Goal: Find specific page/section: Find specific page/section

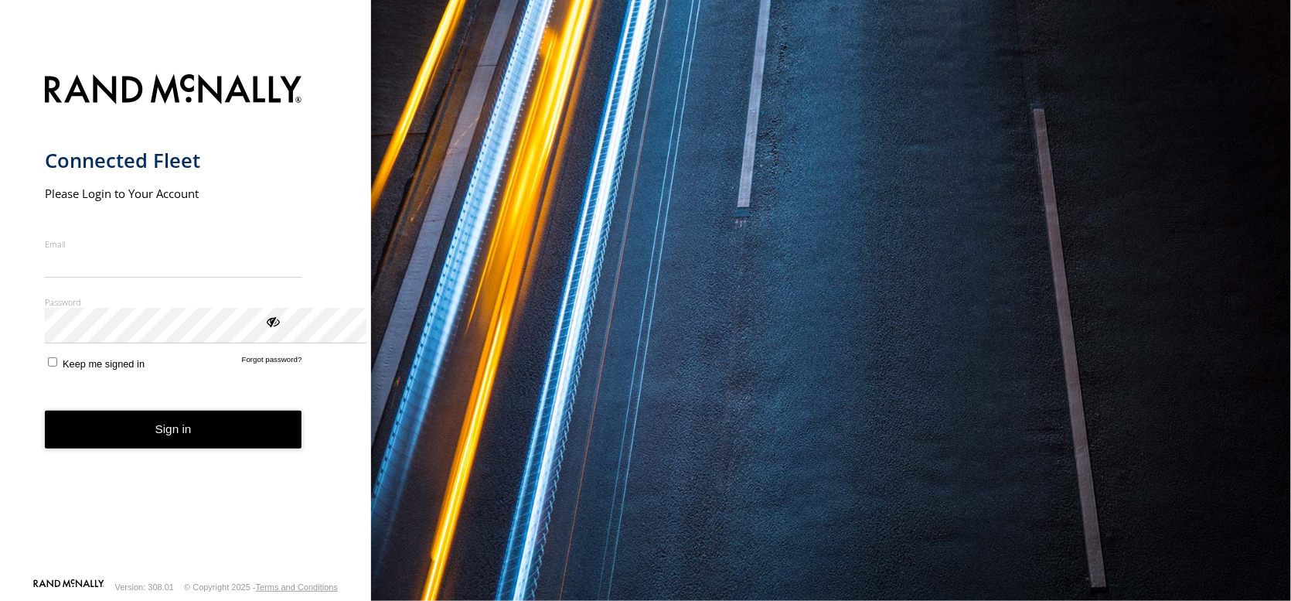
type input "**********"
click at [247, 448] on button "Sign in" at bounding box center [173, 429] width 257 height 38
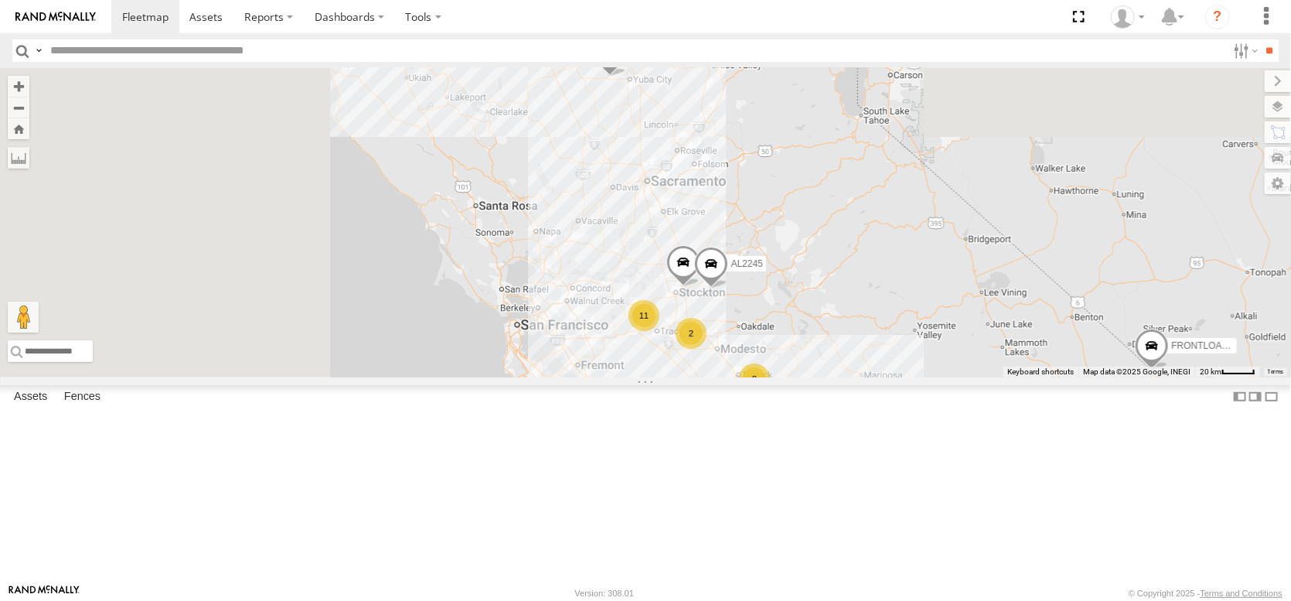
drag, startPoint x: 747, startPoint y: 267, endPoint x: 1220, endPoint y: 631, distance: 596.7
click at [1220, 600] on html at bounding box center [645, 300] width 1291 height 601
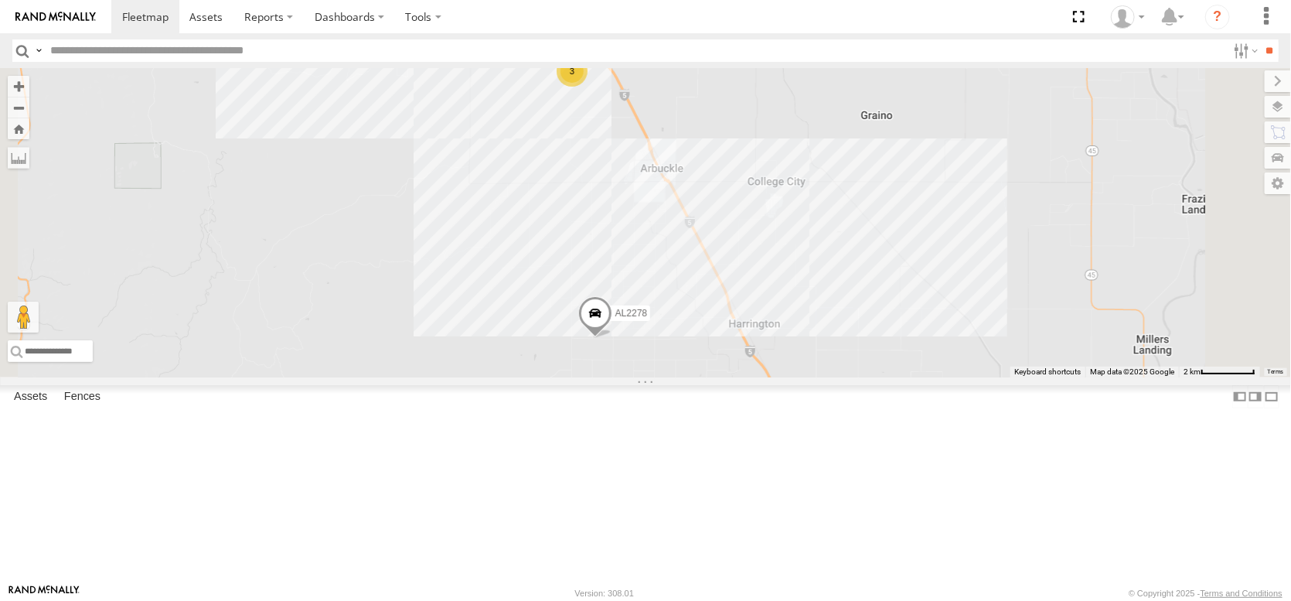
drag, startPoint x: 910, startPoint y: 401, endPoint x: 862, endPoint y: 155, distance: 250.4
click at [862, 155] on div "FRONTLOADER JD344H AL2368 AL2245 AL2278 AL2385 AL2290 AL2305 AL2345 NO EXT PT24…" at bounding box center [645, 222] width 1291 height 309
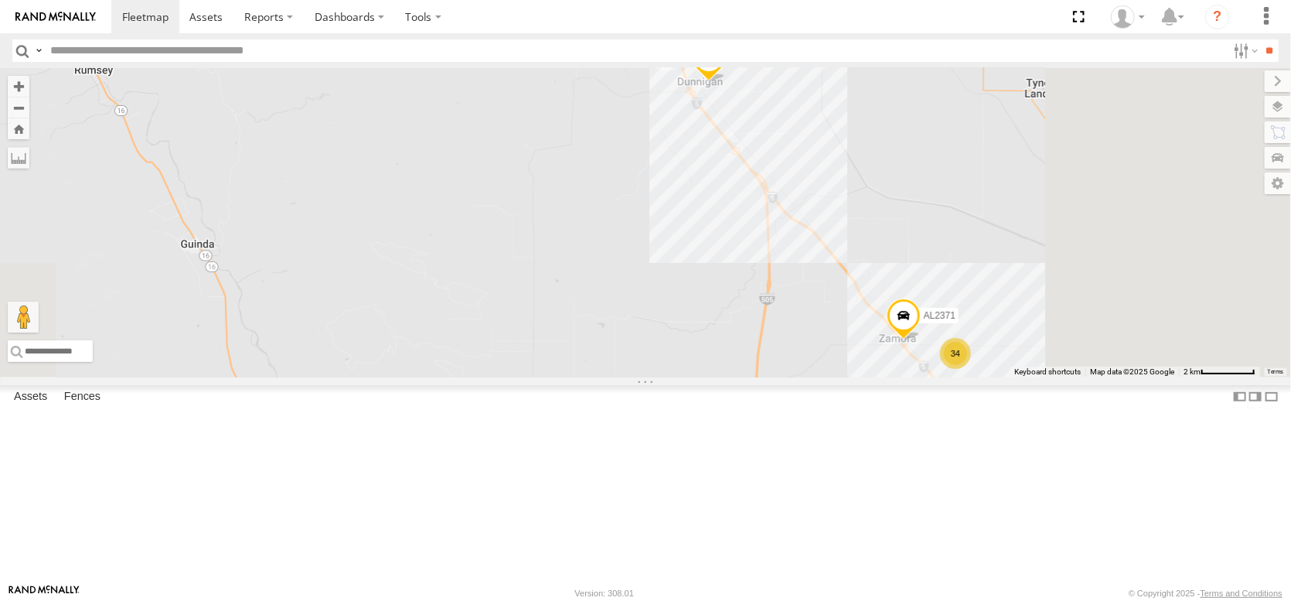
drag, startPoint x: 941, startPoint y: 350, endPoint x: 702, endPoint y: 151, distance: 311.7
click at [703, 151] on div "FRONTLOADER JD344H AL2368 AL2245 AL2278 AL2385 AL2290 AL2305 AL2345 NO EXT PT24…" at bounding box center [645, 222] width 1291 height 309
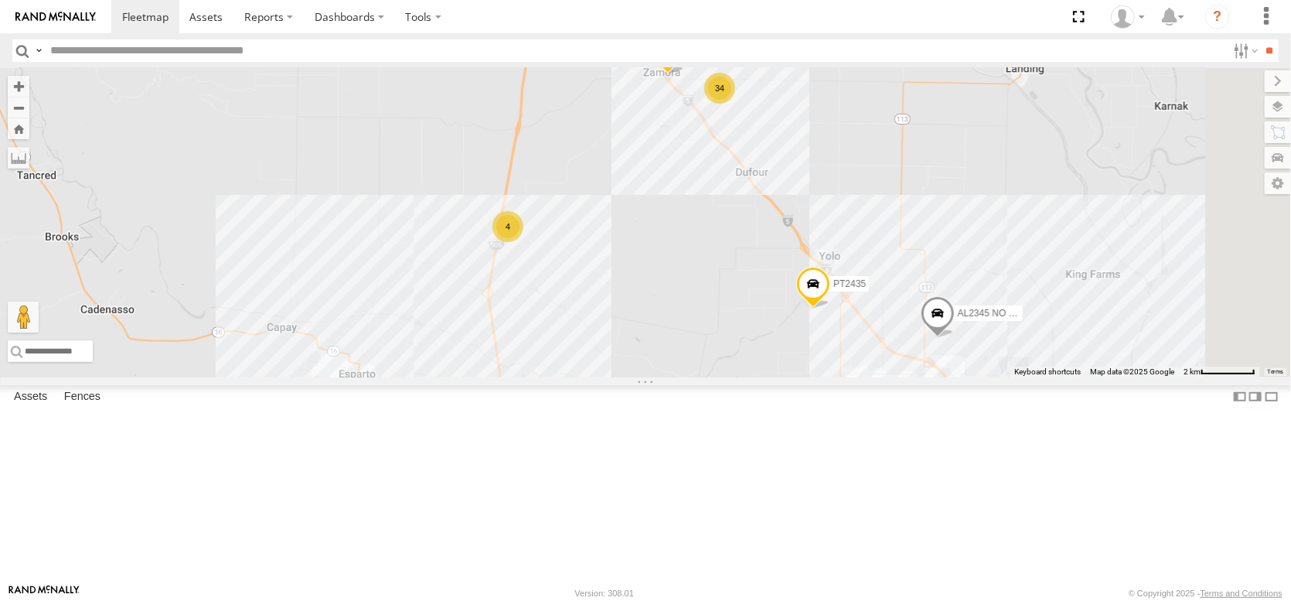
drag, startPoint x: 847, startPoint y: 320, endPoint x: 771, endPoint y: 142, distance: 193.5
click at [776, 146] on div "FRONTLOADER JD344H AL2368 AL2245 AL2278 AL2385 AL2290 AL2305 AL2345 NO EXT PT24…" at bounding box center [645, 222] width 1291 height 309
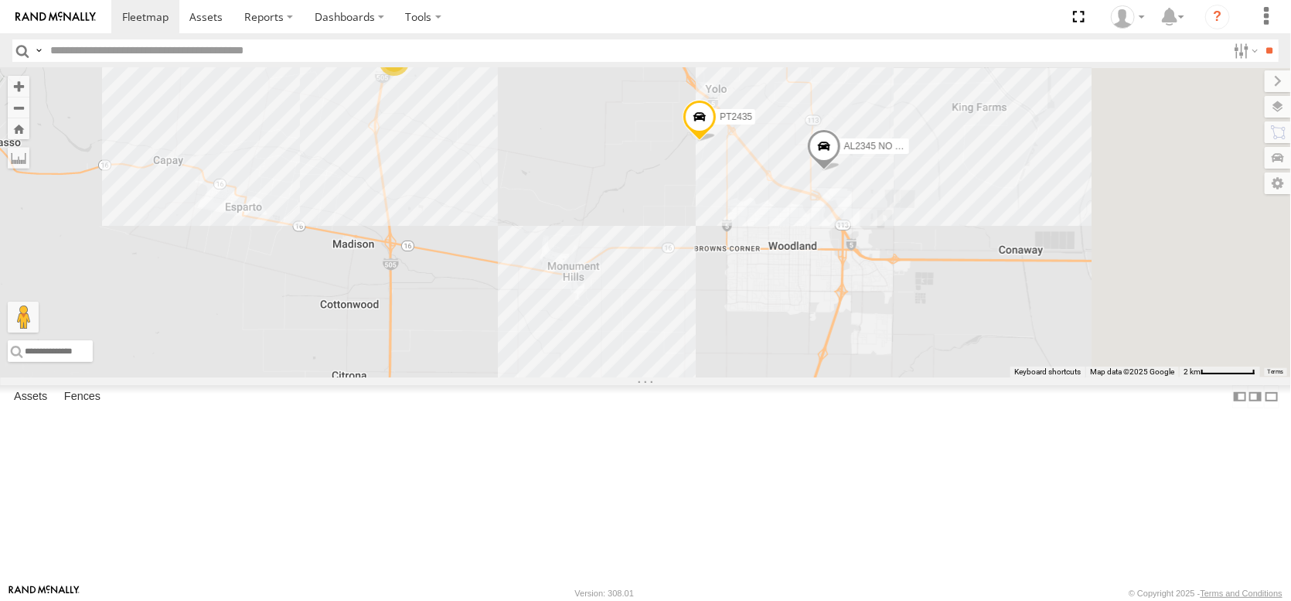
drag, startPoint x: 846, startPoint y: 313, endPoint x: 752, endPoint y: 179, distance: 163.8
click at [752, 179] on div "FRONTLOADER JD344H AL2368 AL2245 AL2278 AL2385 AL2290 AL2305 AL2345 NO EXT PT24…" at bounding box center [645, 222] width 1291 height 309
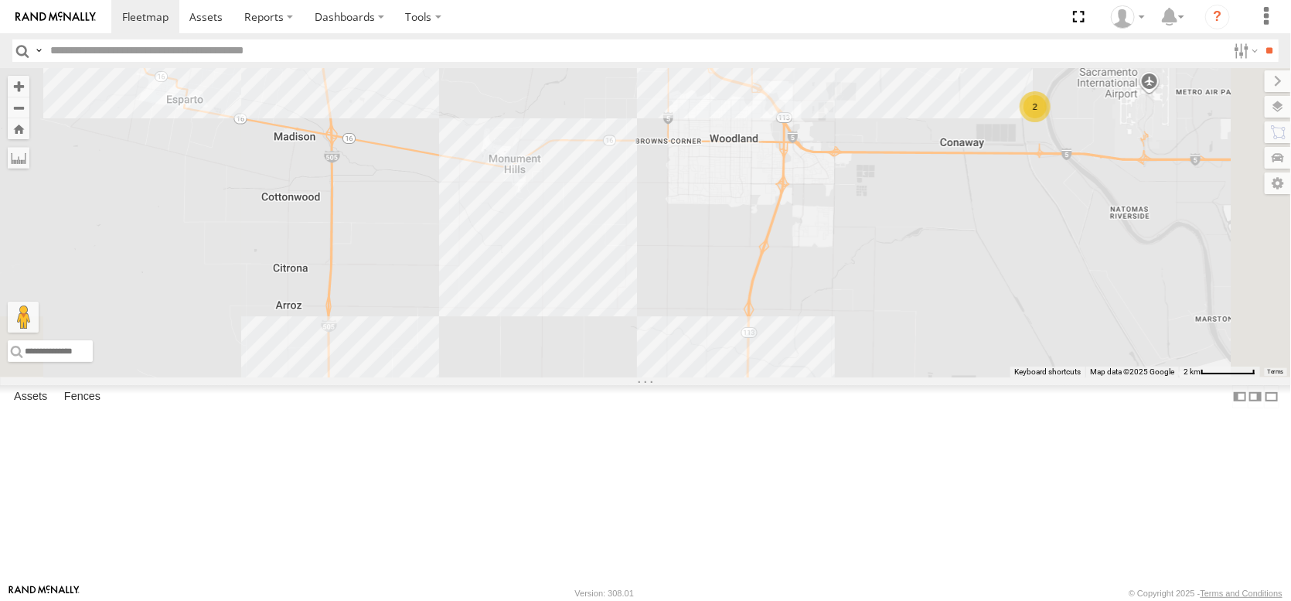
drag, startPoint x: 790, startPoint y: 272, endPoint x: 751, endPoint y: 192, distance: 88.5
click at [752, 195] on div "FRONTLOADER JD344H AL2368 AL2245 AL2278 AL2385 AL2290 AL2305 AL2345 NO EXT PT24…" at bounding box center [645, 222] width 1291 height 309
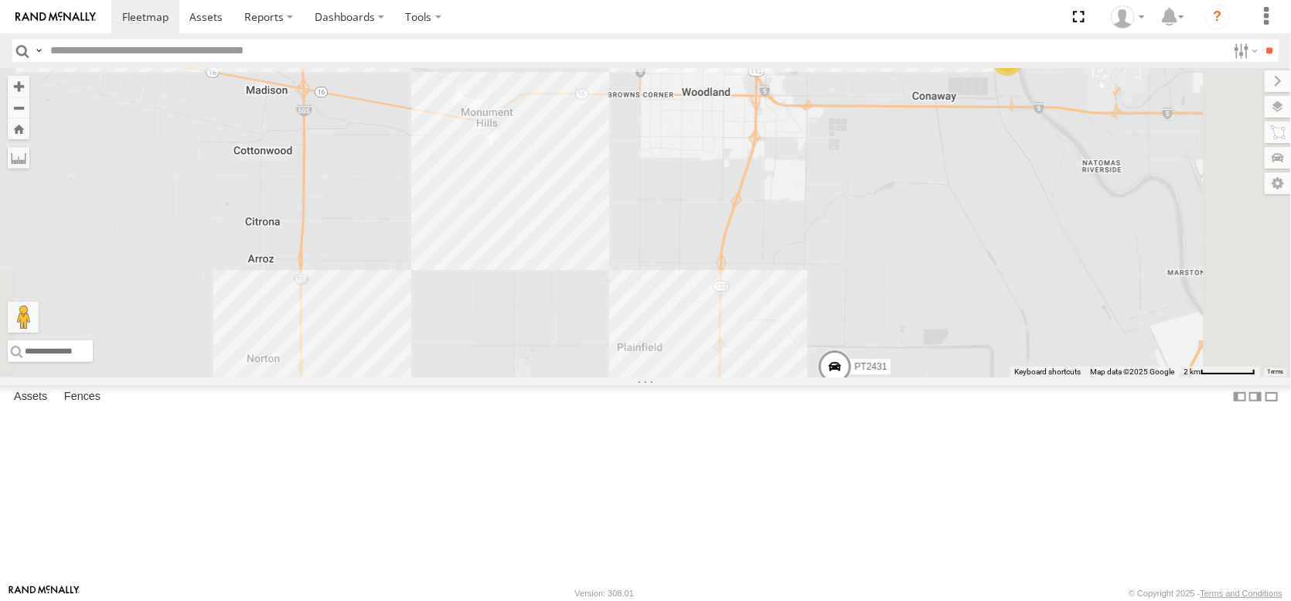
drag, startPoint x: 788, startPoint y: 274, endPoint x: 757, endPoint y: 143, distance: 134.0
click at [757, 144] on div "FRONTLOADER JD344H AL2368 AL2245 AL2278 AL2385 AL2290 AL2305 AL2345 NO EXT PT24…" at bounding box center [645, 222] width 1291 height 309
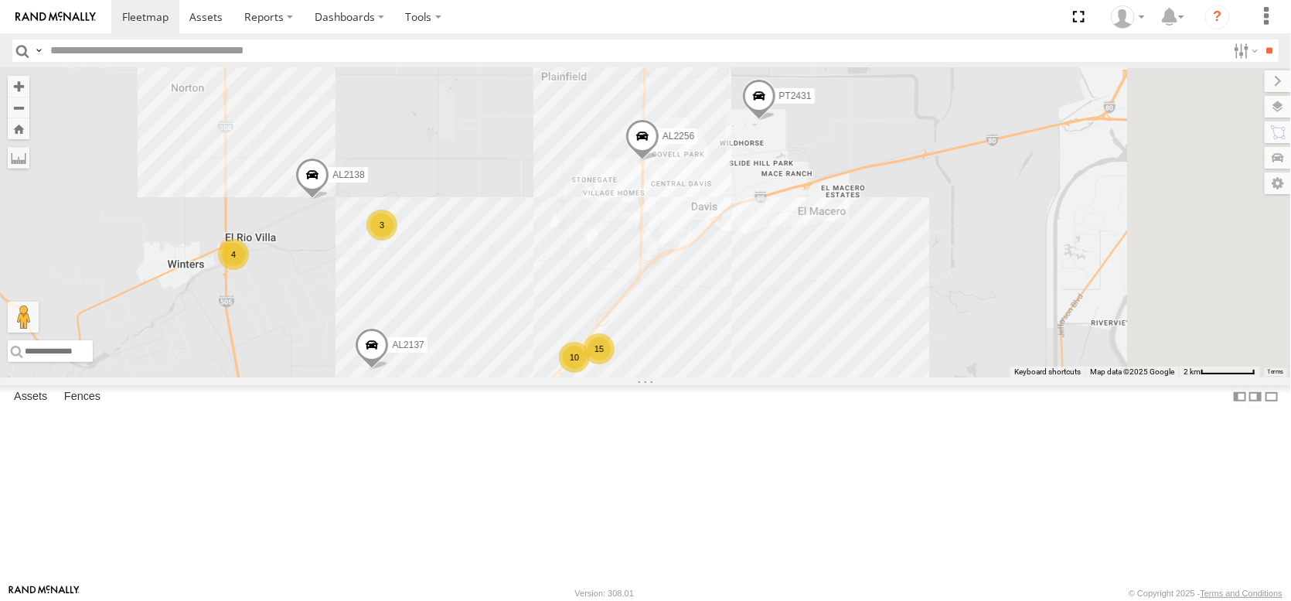
drag, startPoint x: 784, startPoint y: 233, endPoint x: 752, endPoint y: 144, distance: 95.3
click at [752, 144] on div "FRONTLOADER JD344H AL2368 AL2245 AL2278 AL2385 AL2290 AL2305 AL2345 NO EXT PT24…" at bounding box center [645, 222] width 1291 height 309
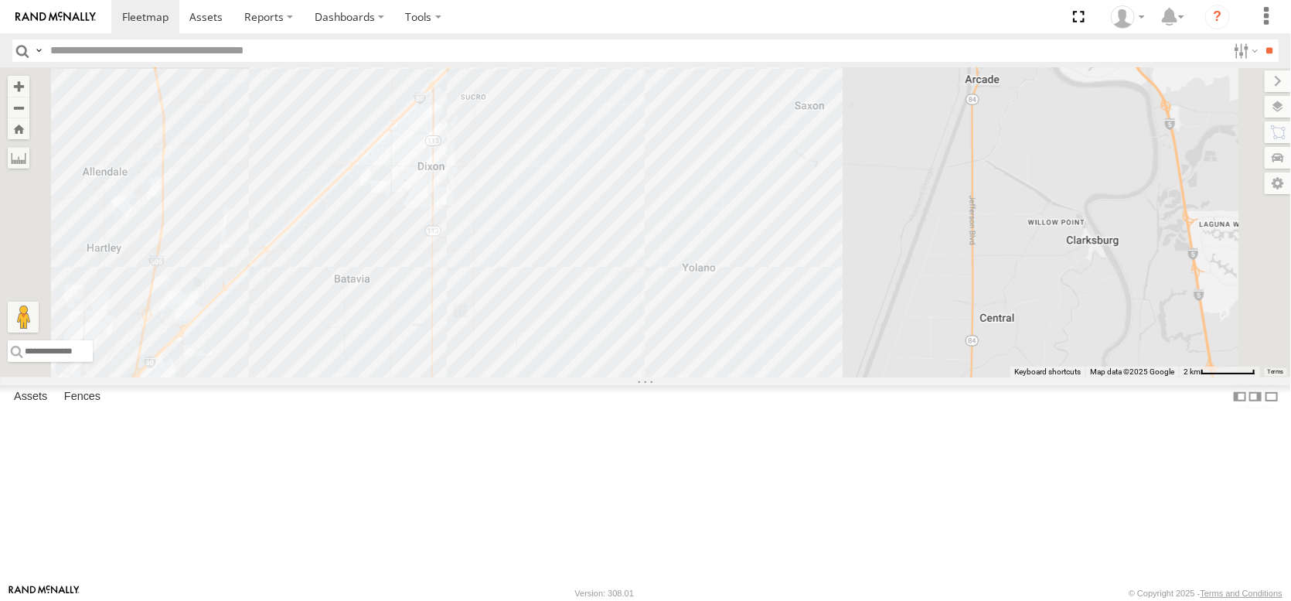
drag, startPoint x: 723, startPoint y: 335, endPoint x: 686, endPoint y: 178, distance: 161.2
click at [686, 175] on div "FRONTLOADER JD344H AL2368 AL2245 AL2278 AL2385 AL2290 AL2305 AL2345 NO EXT PT24…" at bounding box center [645, 222] width 1291 height 309
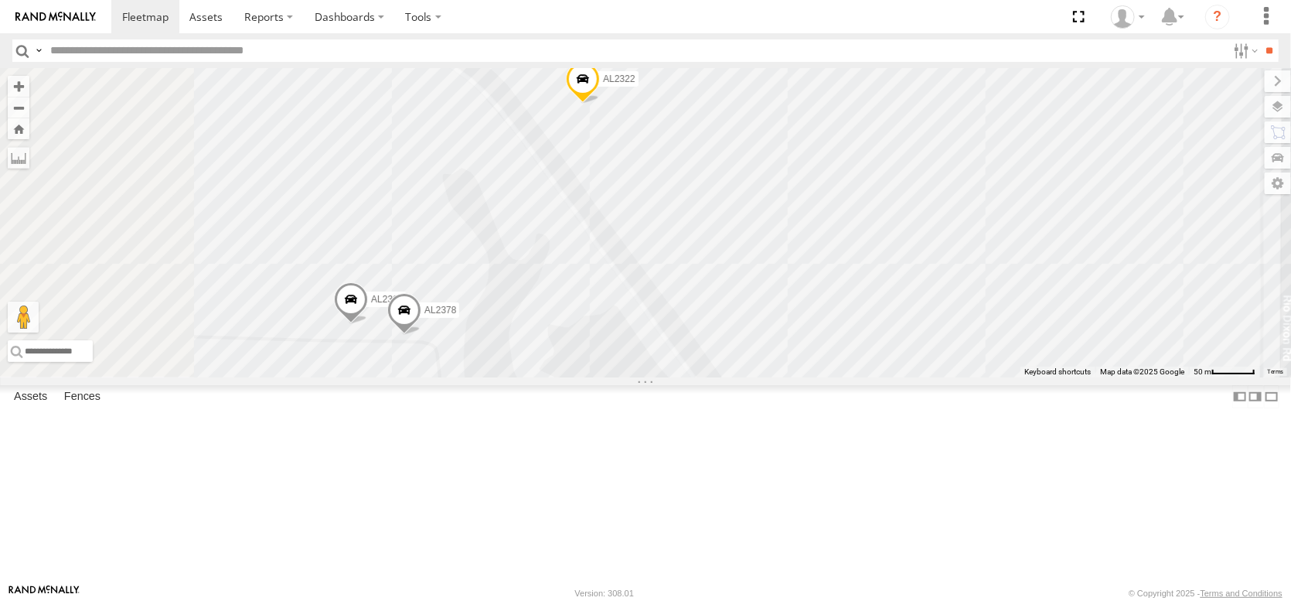
drag, startPoint x: 577, startPoint y: 262, endPoint x: 852, endPoint y: 270, distance: 275.2
click at [852, 270] on div "FRONTLOADER JD344H AL2368 AL2245 AL2278 AL2385 AL2290 AL2305 AL2345 NO EXT PT24…" at bounding box center [645, 222] width 1291 height 309
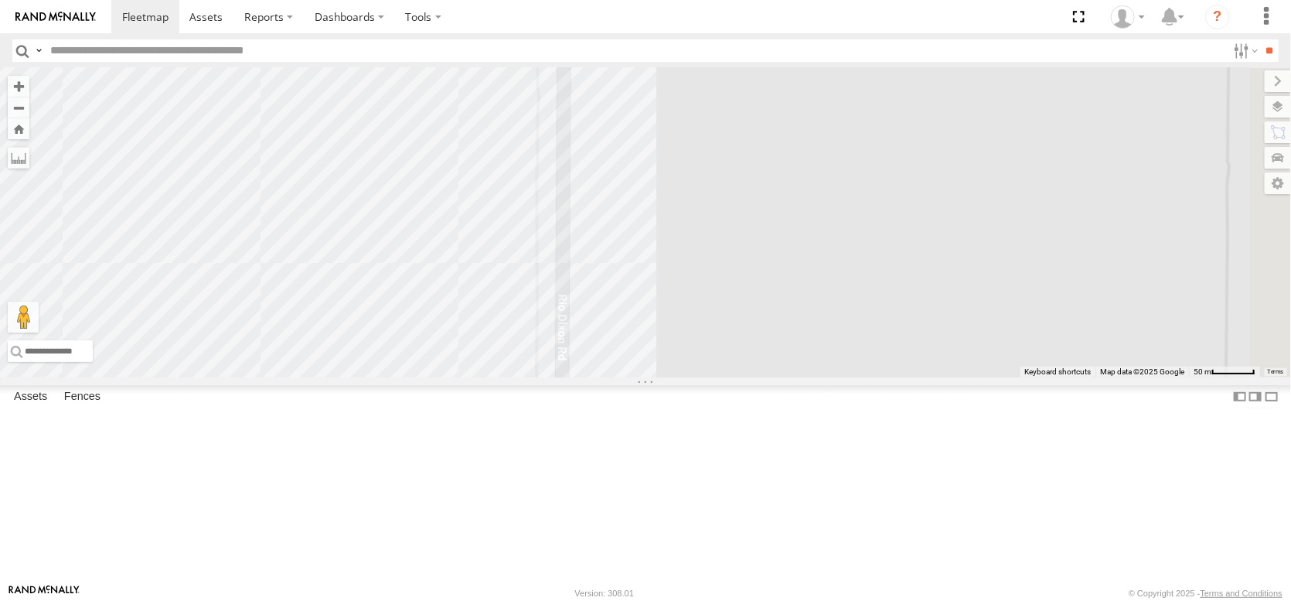
drag, startPoint x: 852, startPoint y: 311, endPoint x: 412, endPoint y: 441, distance: 459.3
click at [380, 435] on main "← Move left → Move right ↑ Move up ↓ Move down + Zoom in - Zoom out Home Jump l…" at bounding box center [645, 325] width 1291 height 515
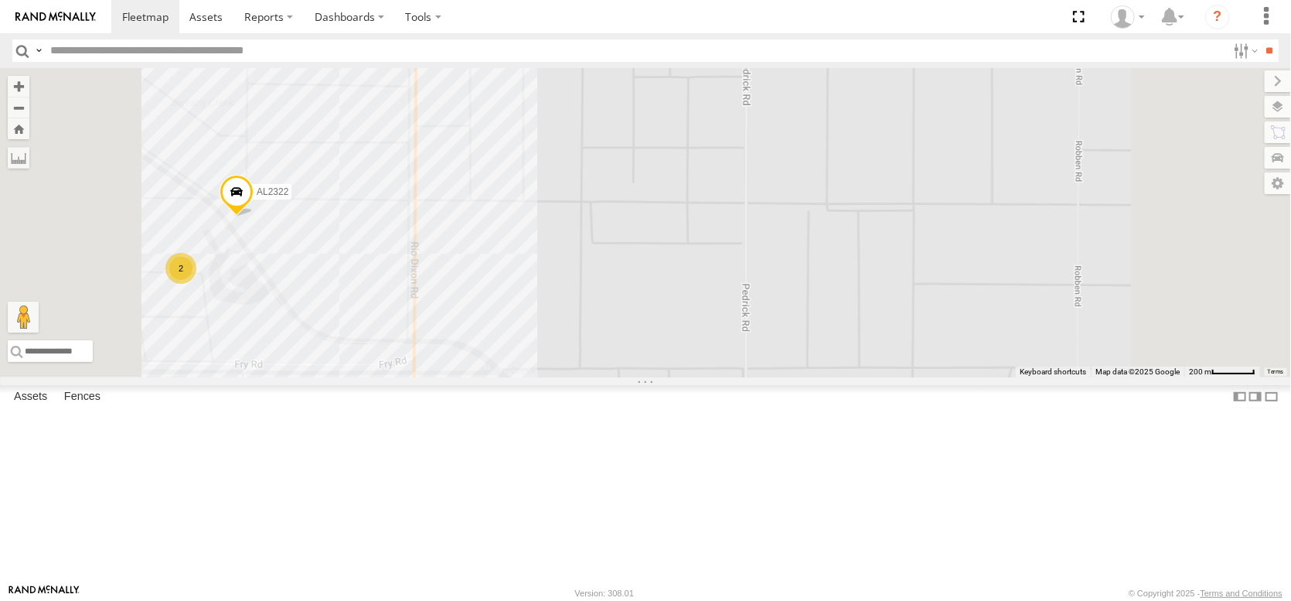
drag, startPoint x: 909, startPoint y: 464, endPoint x: 895, endPoint y: 345, distance: 119.8
click at [893, 345] on div "FRONTLOADER JD344H AL2368 AL2245 AL2278 AL2385 AL2290 AL2305 AL2345 NO EXT PT24…" at bounding box center [645, 222] width 1291 height 309
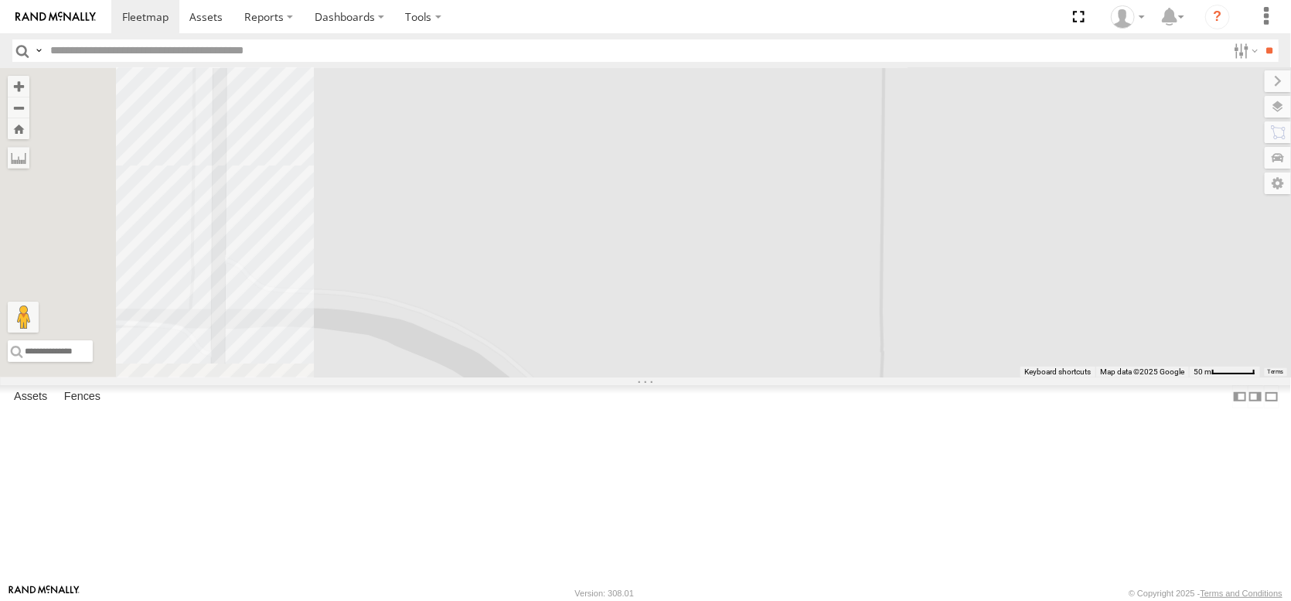
drag, startPoint x: 891, startPoint y: 402, endPoint x: 1312, endPoint y: 360, distance: 422.5
click at [1290, 360] on html at bounding box center [645, 300] width 1291 height 601
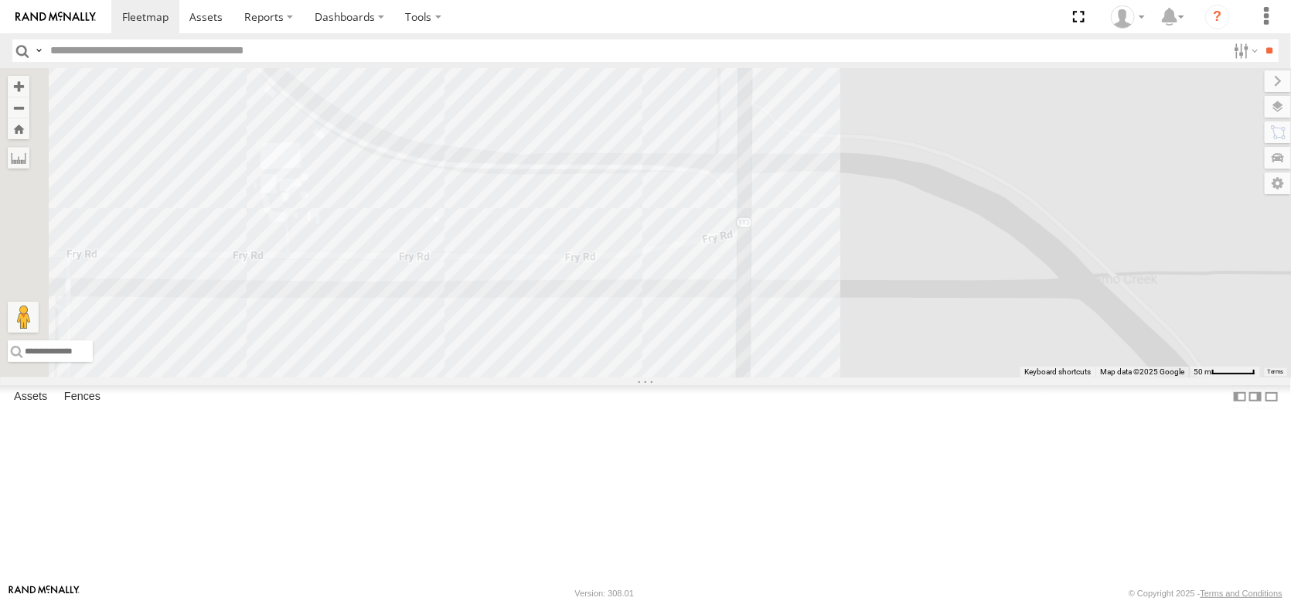
drag, startPoint x: 953, startPoint y: 396, endPoint x: 919, endPoint y: 258, distance: 141.7
click at [919, 258] on div "FRONTLOADER JD344H AL2368 AL2245 AL2278 AL2385 AL2290 AL2305 AL2345 NO EXT PT24…" at bounding box center [645, 222] width 1291 height 309
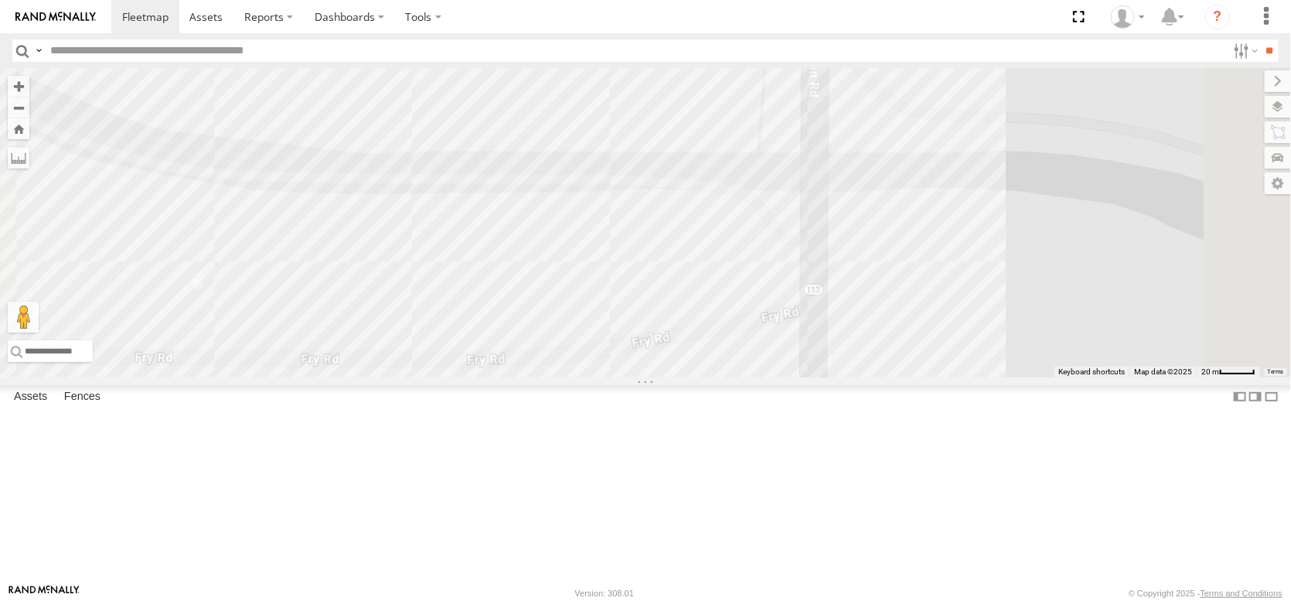
drag, startPoint x: 1092, startPoint y: 222, endPoint x: 1026, endPoint y: 373, distance: 165.1
click at [1026, 373] on div "FRONTLOADER JD344H AL2368 AL2245 AL2278 AL2385 AL2290 AL2305 AL2345 NO EXT PT24…" at bounding box center [645, 222] width 1291 height 309
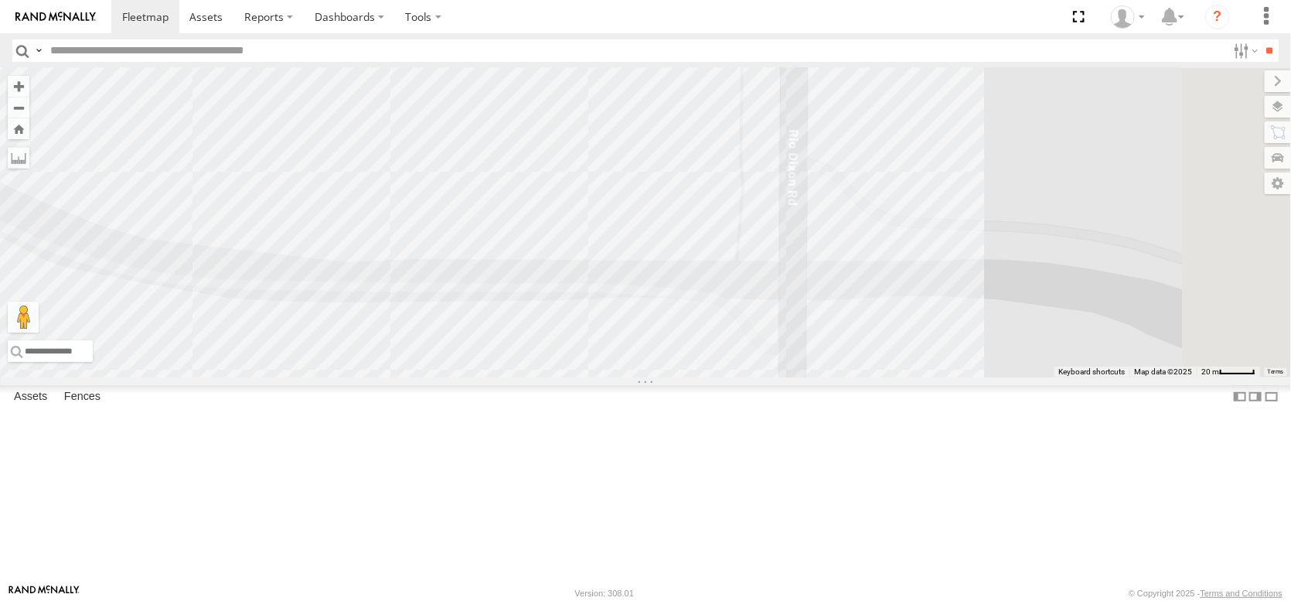
drag, startPoint x: 1014, startPoint y: 236, endPoint x: 981, endPoint y: 426, distance: 193.0
click at [981, 377] on div "FRONTLOADER JD344H AL2368 AL2245 AL2278 AL2385 AL2290 AL2305 AL2345 NO EXT PT24…" at bounding box center [645, 222] width 1291 height 309
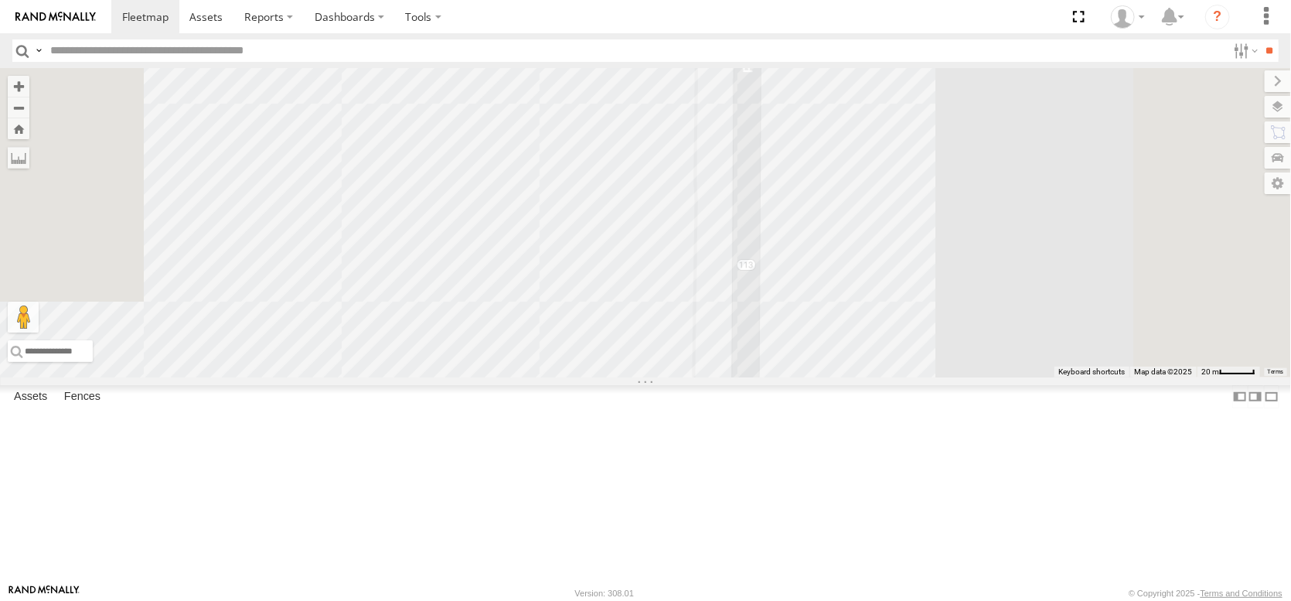
drag, startPoint x: 996, startPoint y: 373, endPoint x: 979, endPoint y: 484, distance: 111.8
click at [979, 377] on div "FRONTLOADER JD344H AL2368 AL2245 AL2278 AL2385 AL2290 AL2305 AL2345 NO EXT PT24…" at bounding box center [645, 222] width 1291 height 309
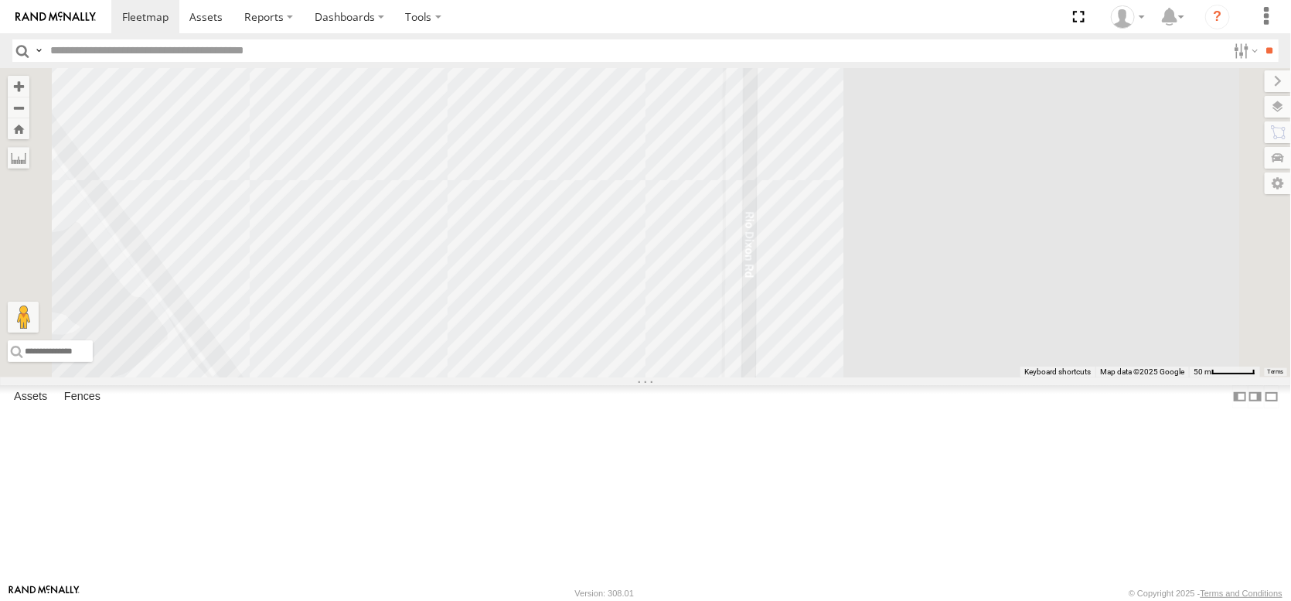
drag, startPoint x: 951, startPoint y: 408, endPoint x: 914, endPoint y: 566, distance: 162.0
click at [914, 377] on div "FRONTLOADER JD344H AL2368 AL2245 AL2278 AL2385 AL2290 AL2305 AL2345 NO EXT PT24…" at bounding box center [645, 222] width 1291 height 309
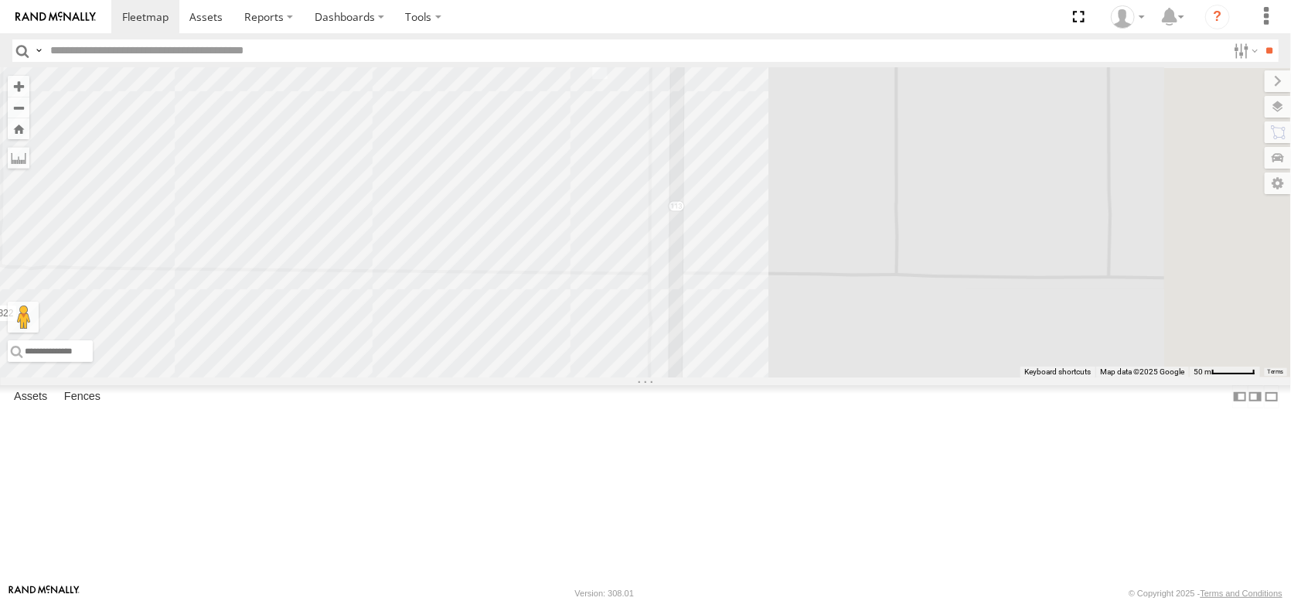
drag, startPoint x: 900, startPoint y: 449, endPoint x: 853, endPoint y: 601, distance: 158.4
click at [853, 600] on body at bounding box center [645, 300] width 1291 height 601
drag, startPoint x: 881, startPoint y: 498, endPoint x: 853, endPoint y: 605, distance: 111.0
click at [853, 600] on html at bounding box center [645, 300] width 1291 height 601
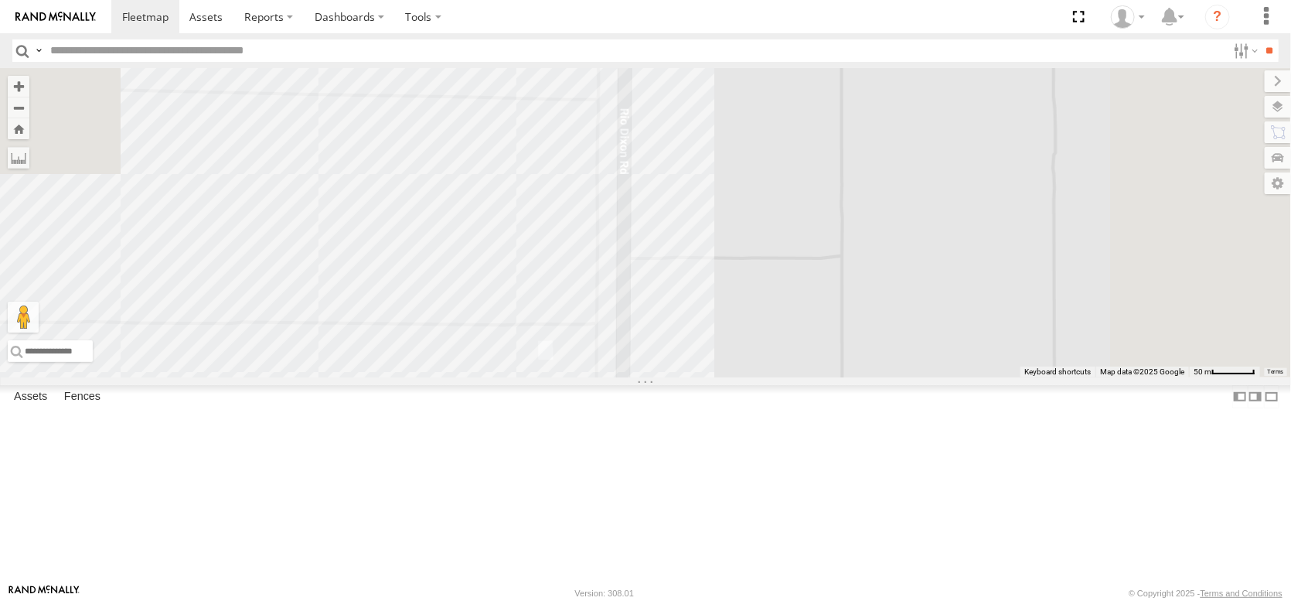
drag, startPoint x: 906, startPoint y: 462, endPoint x: 866, endPoint y: 587, distance: 131.5
click at [866, 600] on body at bounding box center [645, 300] width 1291 height 601
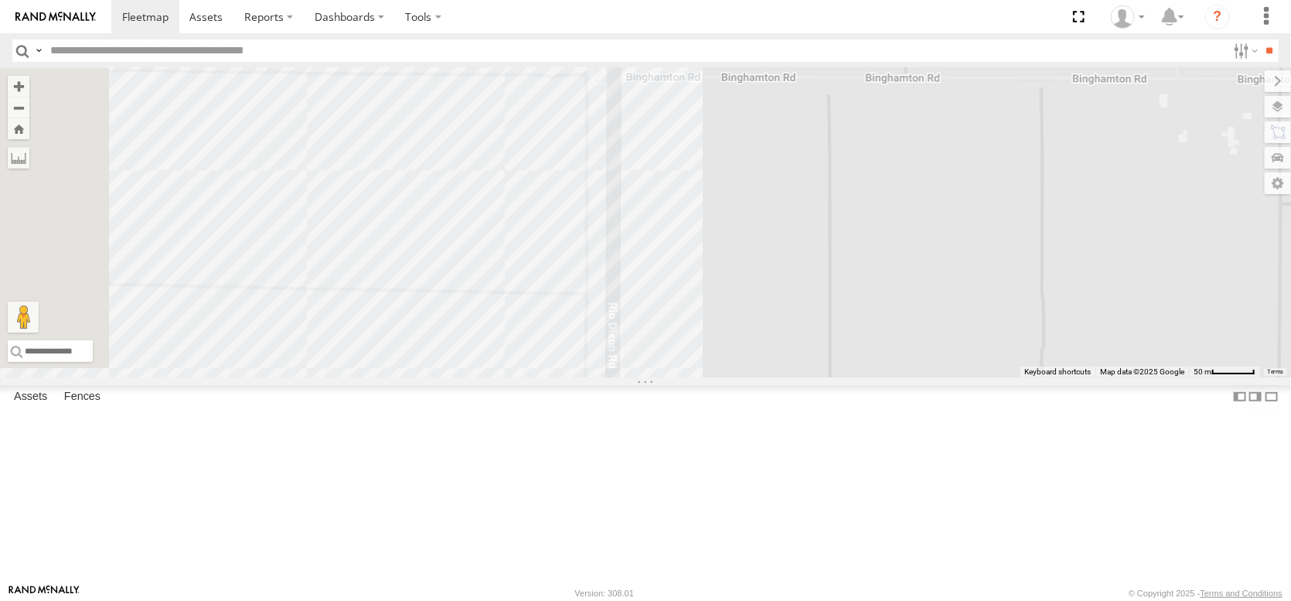
drag, startPoint x: 892, startPoint y: 497, endPoint x: 897, endPoint y: 631, distance: 134.6
click at [897, 600] on html at bounding box center [645, 300] width 1291 height 601
drag, startPoint x: 908, startPoint y: 408, endPoint x: 905, endPoint y: 631, distance: 223.4
click at [905, 600] on html at bounding box center [645, 300] width 1291 height 601
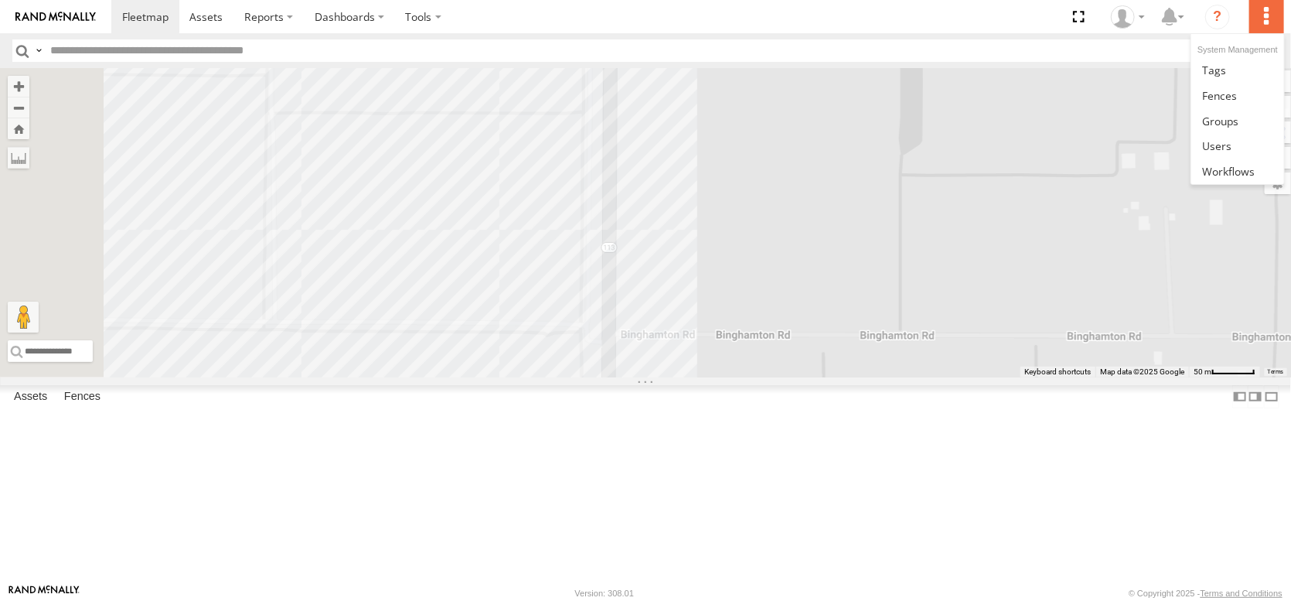
click at [1255, 15] on label at bounding box center [1266, 16] width 34 height 33
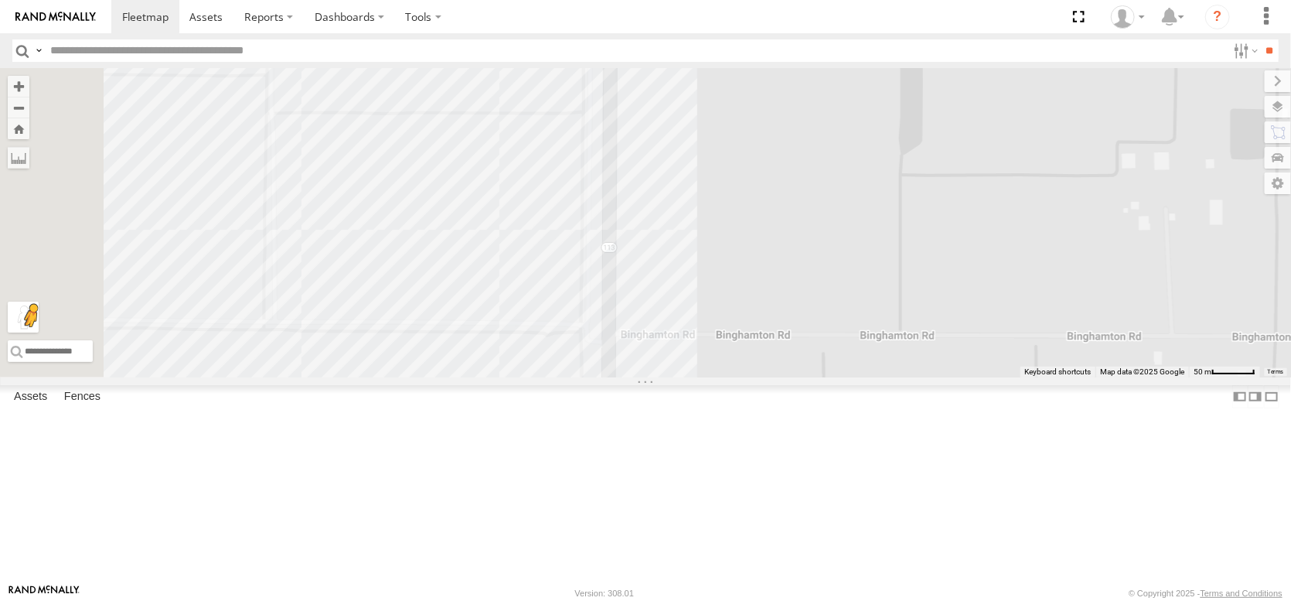
click at [39, 332] on button "Drag Pegman onto the map to open Street View" at bounding box center [23, 316] width 31 height 31
drag, startPoint x: 1288, startPoint y: 102, endPoint x: 1284, endPoint y: 117, distance: 15.4
click at [1288, 106] on div "← Move left → Move right ↑ Move up ↓ Move down + Zoom in - Zoom out Home Jump l…" at bounding box center [645, 222] width 1291 height 309
click at [1284, 117] on label at bounding box center [1262, 107] width 56 height 22
click at [0, 0] on span "Basemaps" at bounding box center [0, 0] width 0 height 0
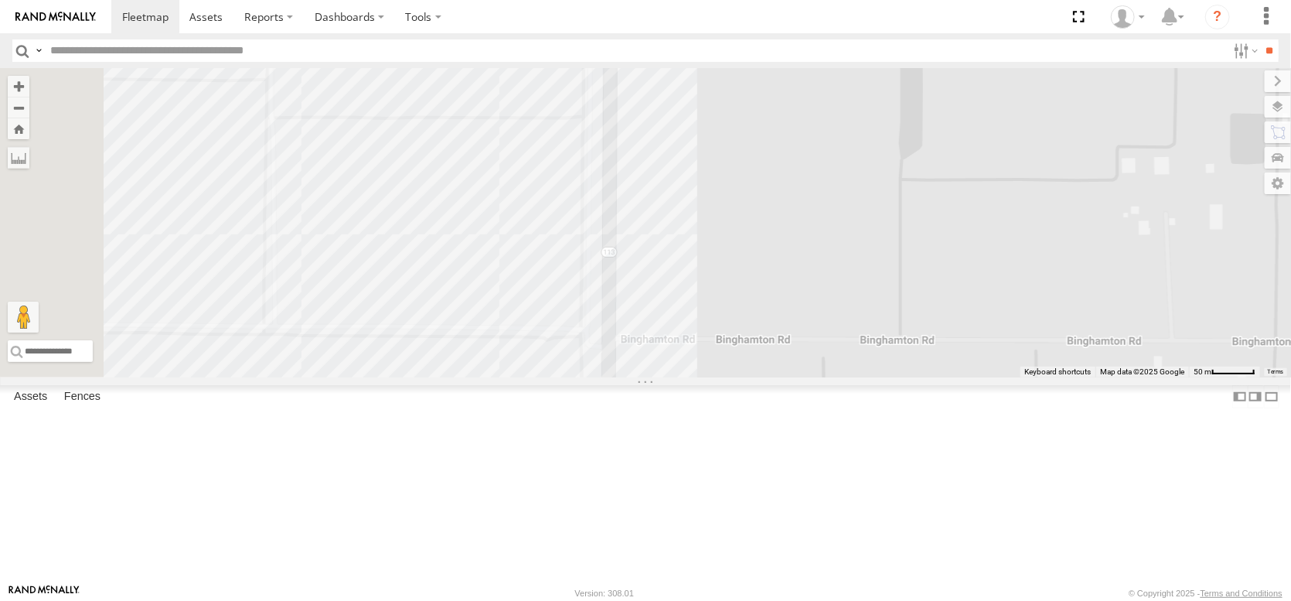
click at [0, 0] on span "Satellite + Roadmap" at bounding box center [0, 0] width 0 height 0
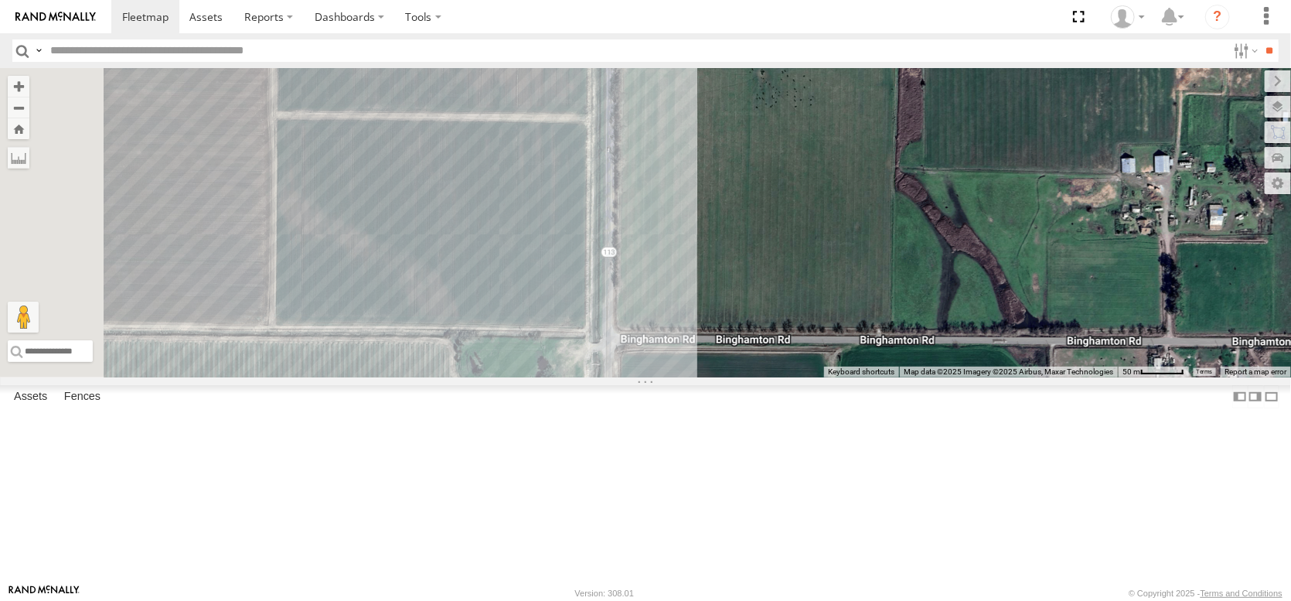
drag, startPoint x: 870, startPoint y: 416, endPoint x: 900, endPoint y: 155, distance: 262.1
click at [900, 155] on div "FRONTLOADER JD344H AL2368 AL2245 AL2278 AL2385 AL2290 AL2305 AL2345 NO EXT PT24…" at bounding box center [645, 222] width 1291 height 309
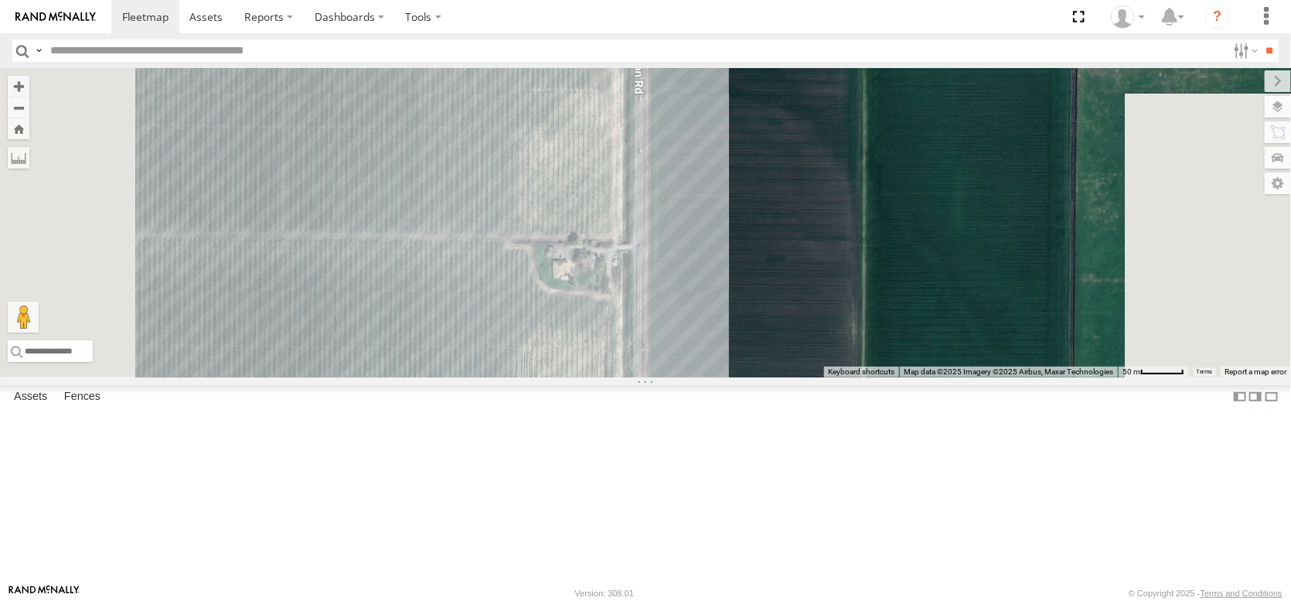
drag, startPoint x: 883, startPoint y: 376, endPoint x: 871, endPoint y: 215, distance: 162.0
click at [881, 207] on div "FRONTLOADER JD344H AL2368 AL2245 AL2278 AL2385 AL2290 AL2305 AL2345 NO EXT PT24…" at bounding box center [645, 222] width 1291 height 309
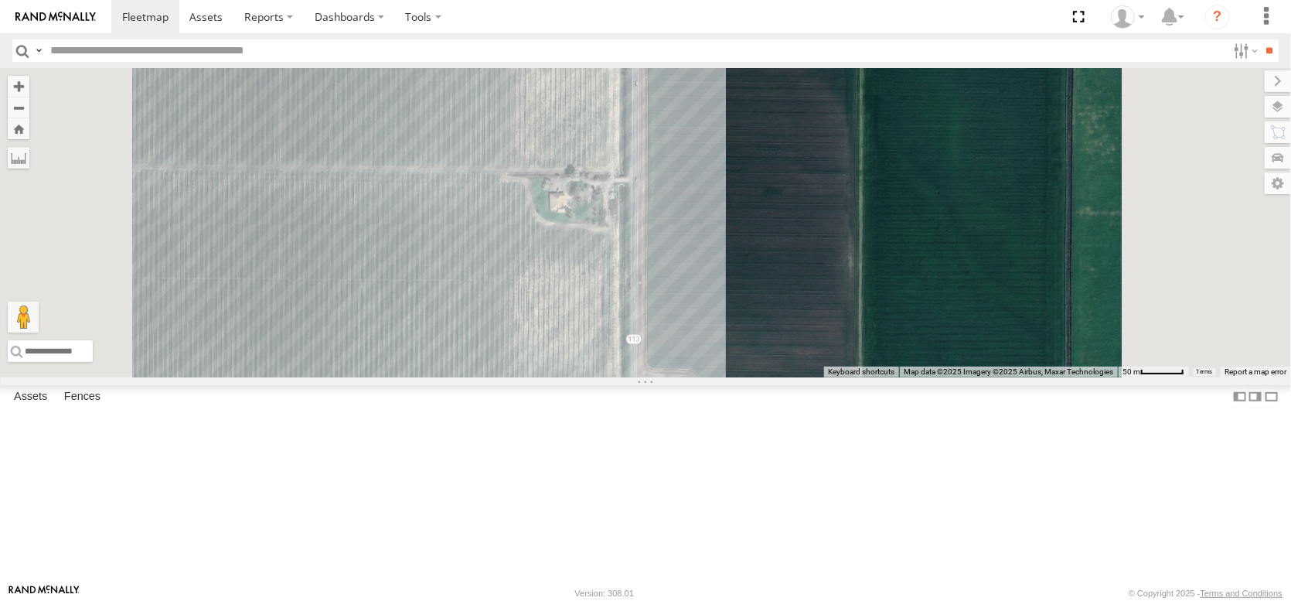
drag, startPoint x: 872, startPoint y: 410, endPoint x: 863, endPoint y: 235, distance: 174.9
click at [864, 235] on div "FRONTLOADER JD344H AL2368 AL2245 AL2278 AL2385 AL2290 AL2305 AL2345 NO EXT PT24…" at bounding box center [645, 222] width 1291 height 309
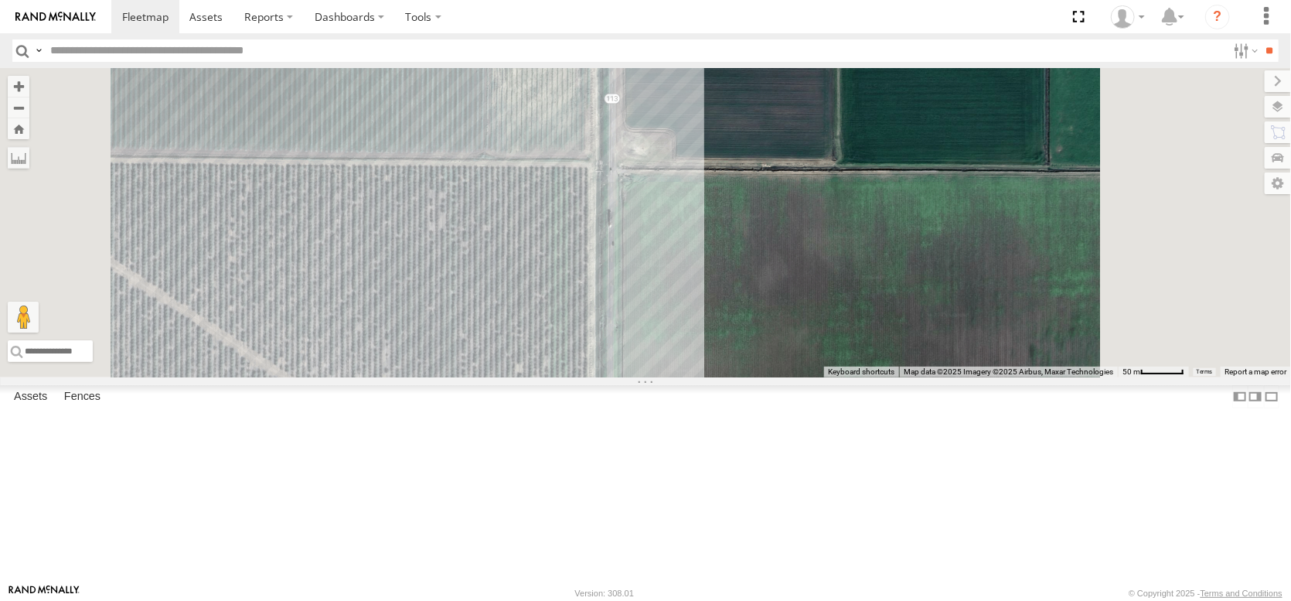
drag, startPoint x: 883, startPoint y: 386, endPoint x: 870, endPoint y: 273, distance: 113.5
click at [870, 273] on div "FRONTLOADER JD344H AL2368 AL2245 AL2278 AL2385 AL2290 AL2305 AL2345 NO EXT PT24…" at bounding box center [645, 222] width 1291 height 309
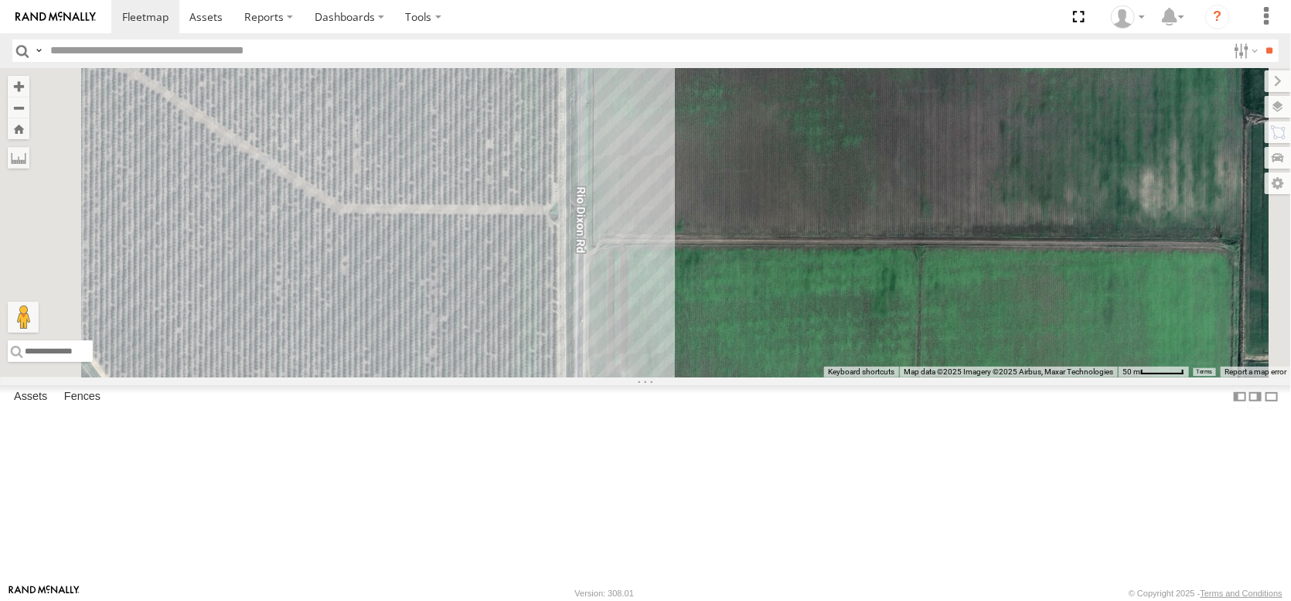
drag, startPoint x: 876, startPoint y: 351, endPoint x: 854, endPoint y: 275, distance: 78.8
click at [861, 281] on div "FRONTLOADER JD344H AL2368 AL2245 AL2278 AL2385 AL2290 AL2305 AL2345 NO EXT PT24…" at bounding box center [645, 222] width 1291 height 309
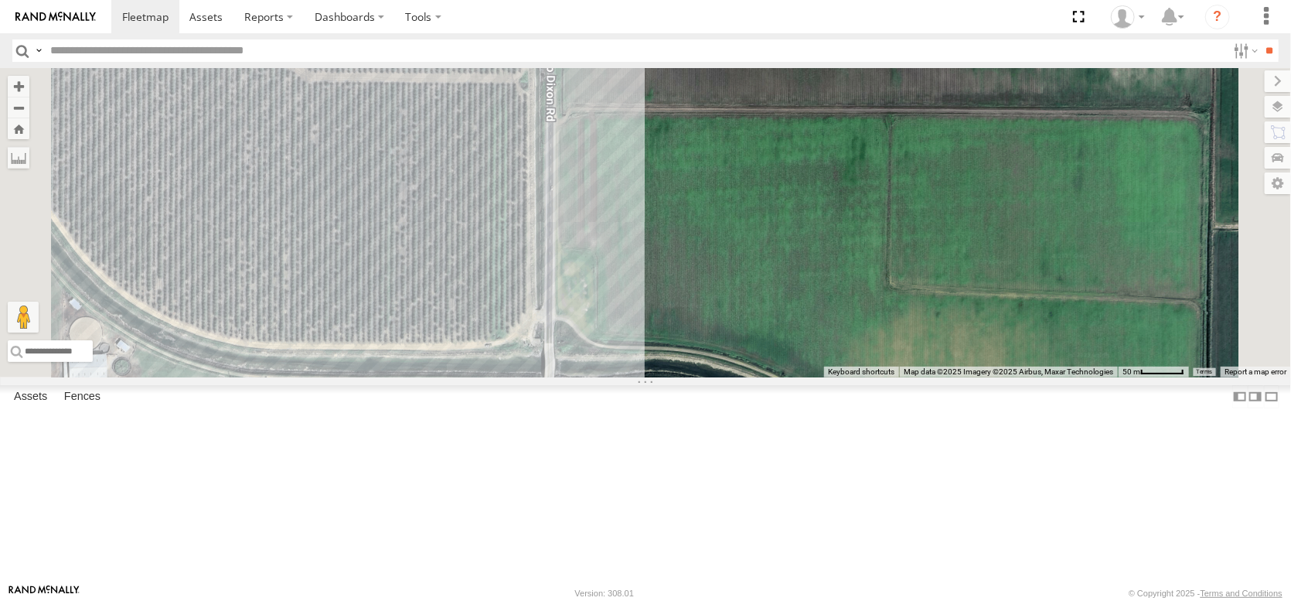
drag, startPoint x: 875, startPoint y: 418, endPoint x: 855, endPoint y: 327, distance: 93.4
click at [855, 327] on div "FRONTLOADER JD344H AL2368 AL2245 AL2278 AL2385 AL2290 AL2305 AL2345 NO EXT PT24…" at bounding box center [645, 222] width 1291 height 309
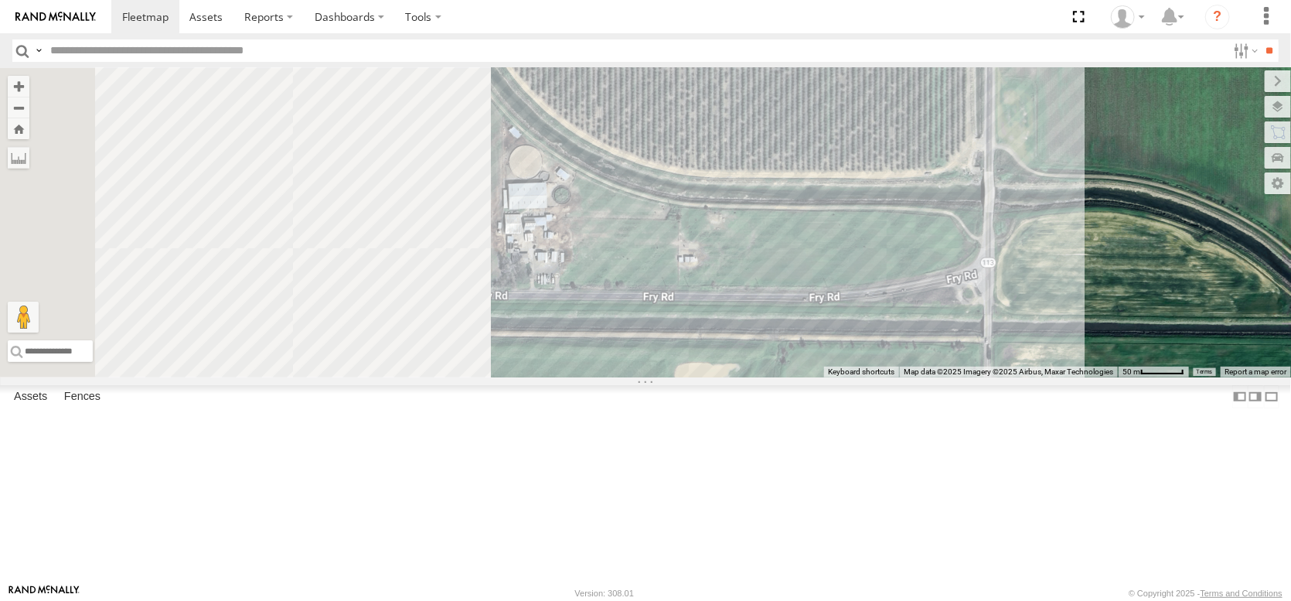
drag, startPoint x: 852, startPoint y: 422, endPoint x: 1333, endPoint y: 405, distance: 481.0
click at [1290, 405] on html at bounding box center [645, 300] width 1291 height 601
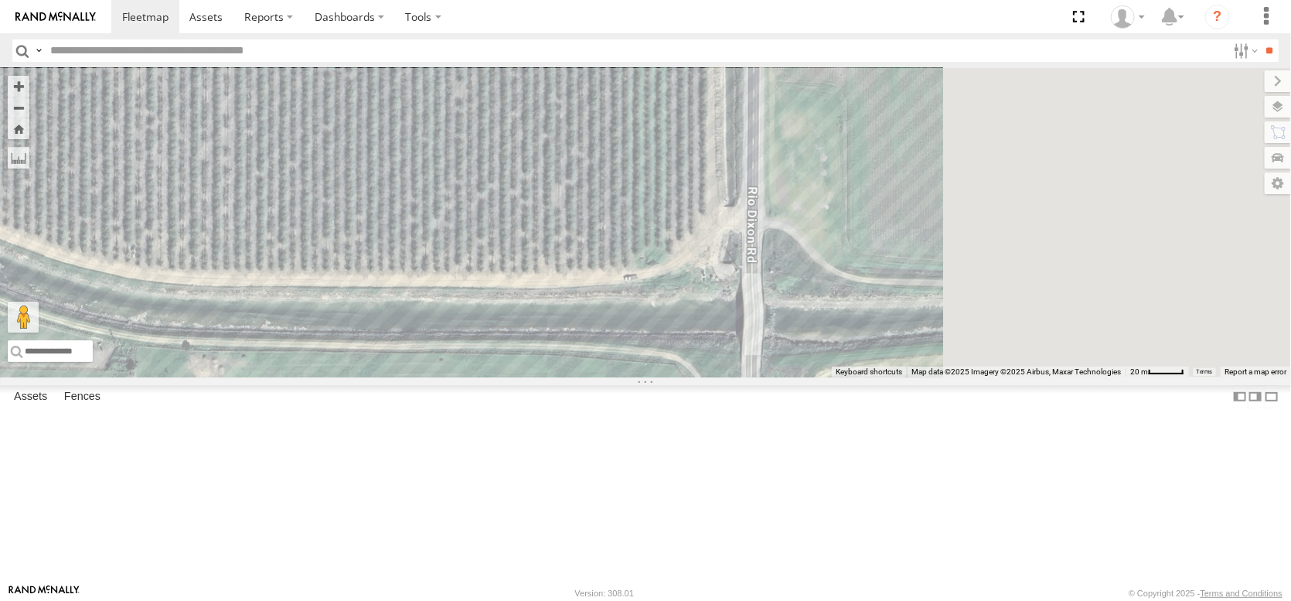
drag, startPoint x: 905, startPoint y: 355, endPoint x: 652, endPoint y: 574, distance: 335.3
click at [655, 377] on div "FRONTLOADER JD344H AL2368 AL2245 AL2278 AL2385 AL2290 AL2305 AL2345 NO EXT PT24…" at bounding box center [645, 222] width 1291 height 309
